Goal: Task Accomplishment & Management: Manage account settings

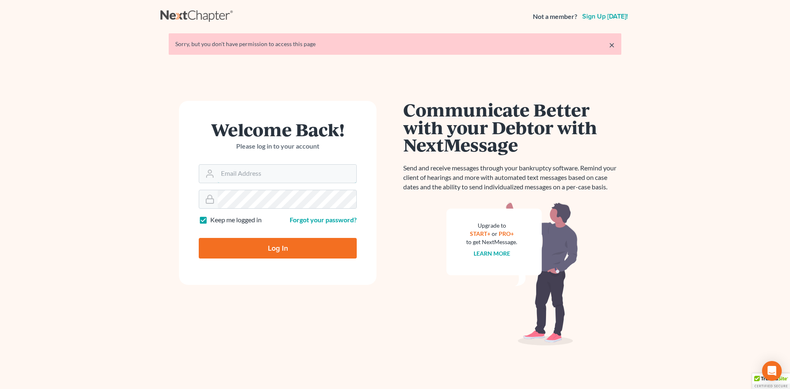
type input "nnewcomb@wellerlegalgroup.com"
click at [277, 241] on input "Log In" at bounding box center [278, 248] width 158 height 21
type input "Thinking..."
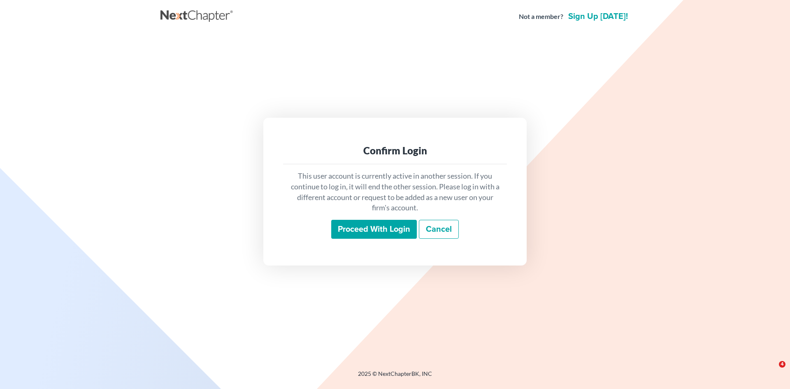
click at [399, 225] on input "Proceed with login" at bounding box center [374, 229] width 86 height 19
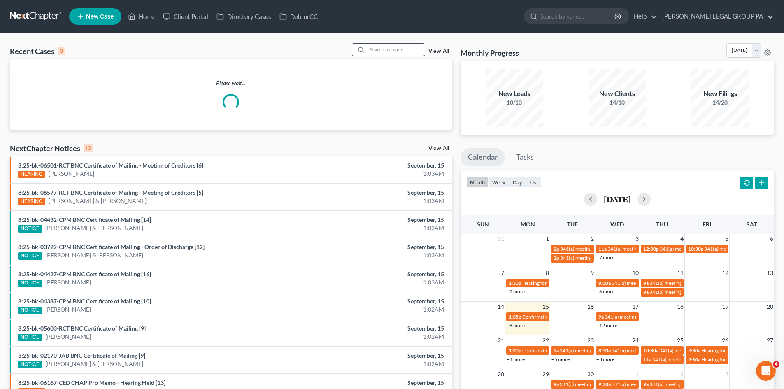
click at [385, 46] on input "search" at bounding box center [396, 50] width 58 height 12
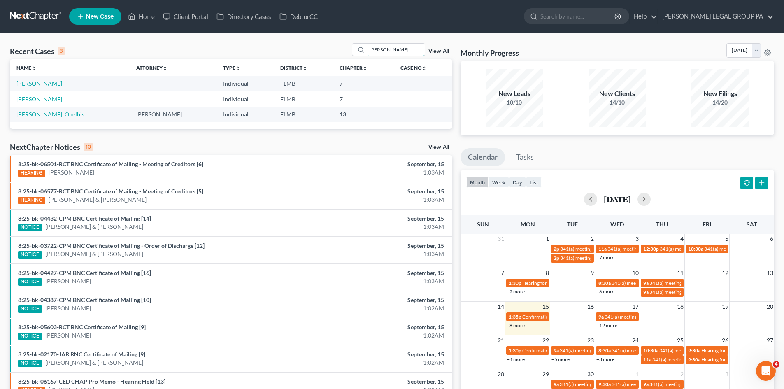
drag, startPoint x: 402, startPoint y: 47, endPoint x: 278, endPoint y: 49, distance: 124.7
click at [278, 49] on div "Recent Cases 3 [PERSON_NAME] View All" at bounding box center [231, 51] width 442 height 16
type input "a"
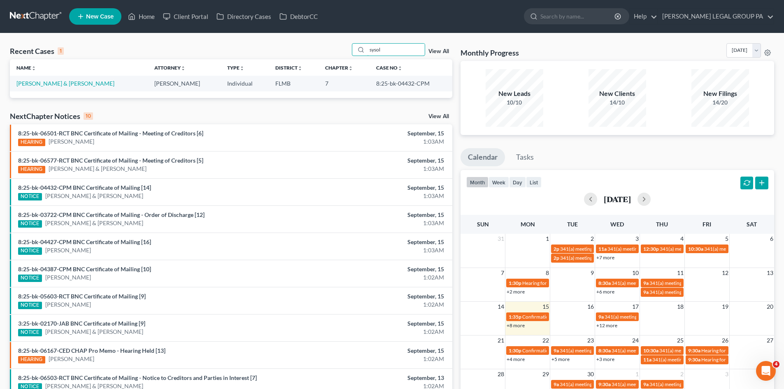
type input "sysol"
click at [49, 80] on link "[PERSON_NAME] & [PERSON_NAME]" at bounding box center [65, 83] width 98 height 7
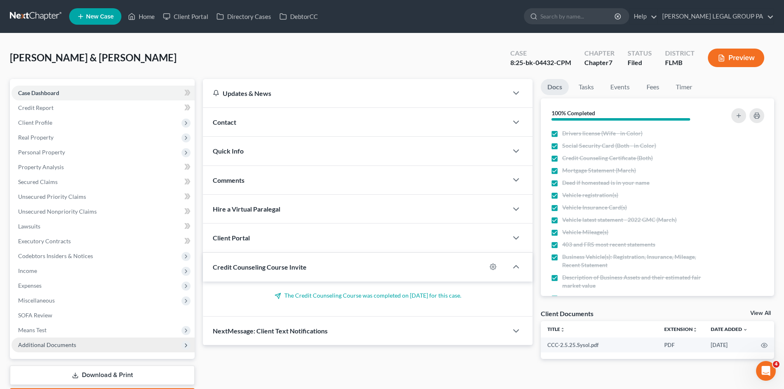
click at [46, 340] on span "Additional Documents" at bounding box center [103, 344] width 183 height 15
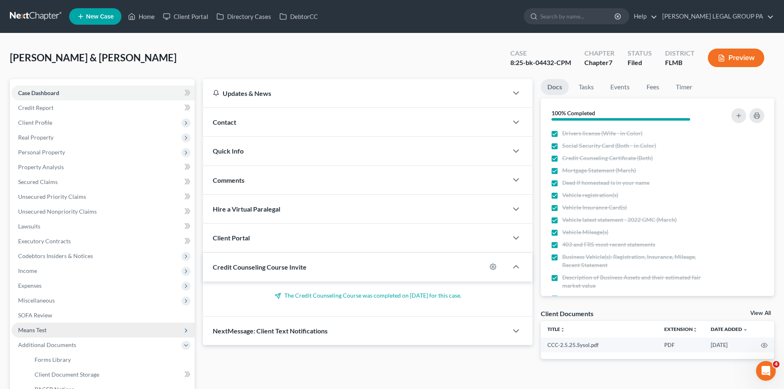
scroll to position [82, 0]
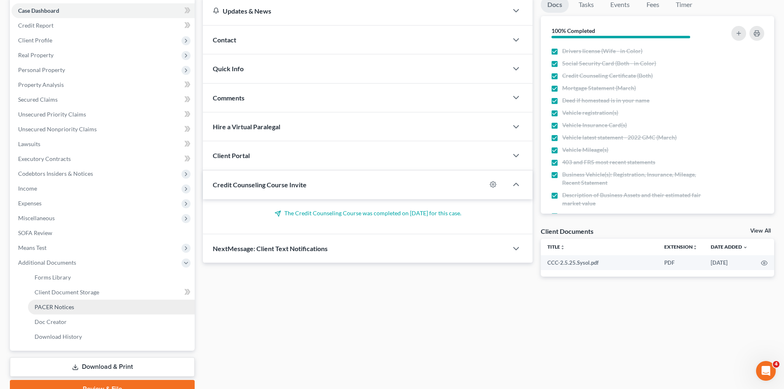
click at [57, 306] on span "PACER Notices" at bounding box center [54, 306] width 39 height 7
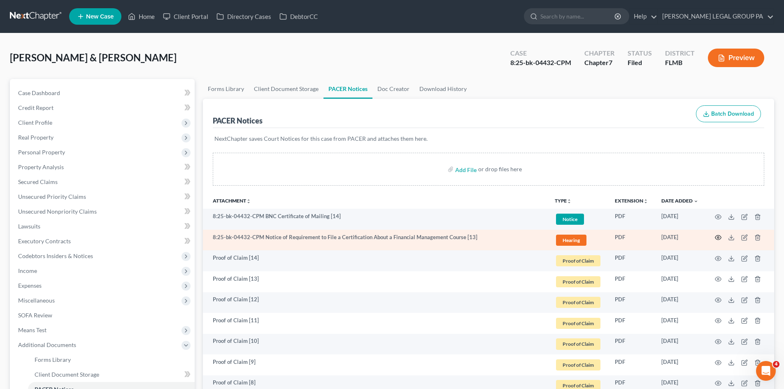
click at [717, 237] on icon "button" at bounding box center [718, 237] width 7 height 7
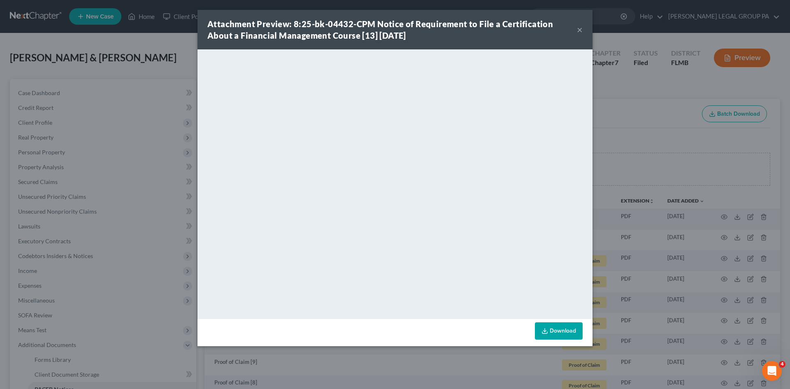
click at [578, 26] on button "×" at bounding box center [580, 30] width 6 height 10
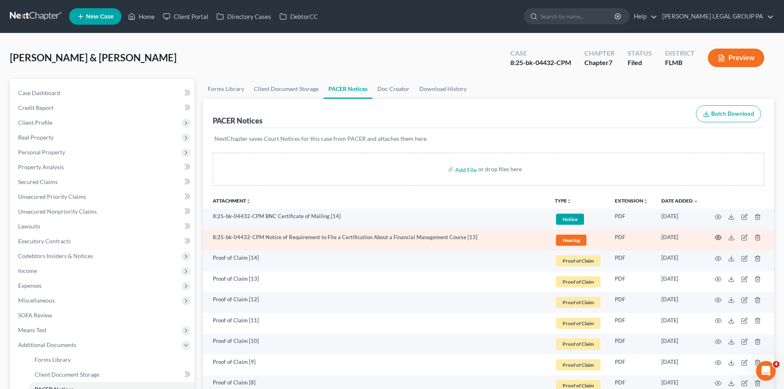
click at [716, 235] on icon "button" at bounding box center [718, 237] width 7 height 7
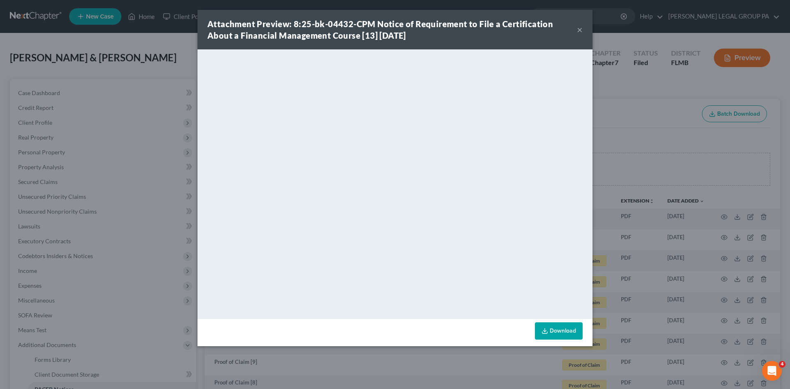
click at [576, 30] on div "Attachment Preview: 8:25-bk-04432-CPM Notice of Requirement to File a Certifica…" at bounding box center [391, 29] width 369 height 23
click at [578, 30] on button "×" at bounding box center [580, 30] width 6 height 10
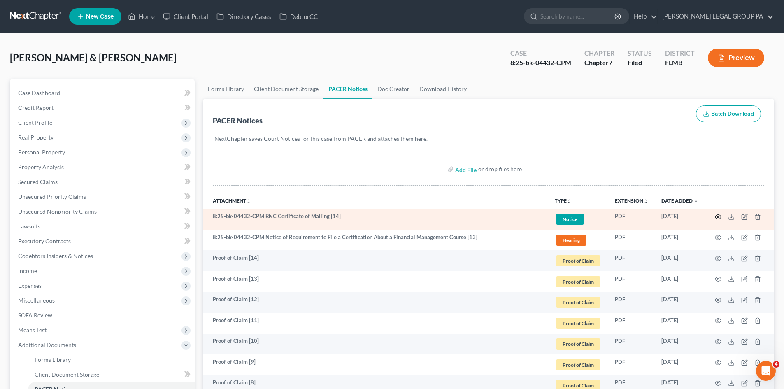
click at [717, 216] on icon "button" at bounding box center [718, 217] width 7 height 7
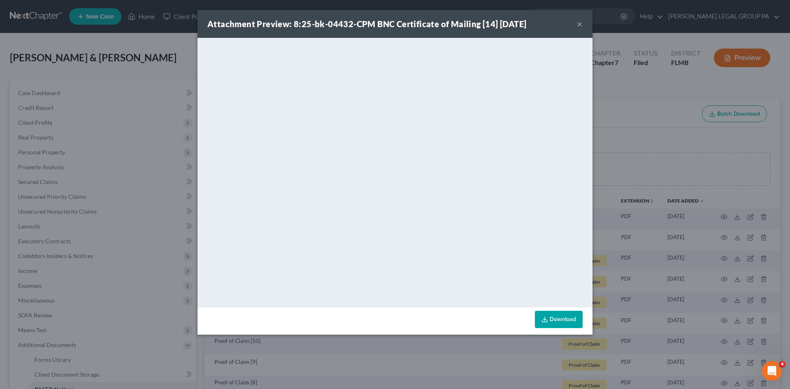
click at [579, 25] on button "×" at bounding box center [580, 24] width 6 height 10
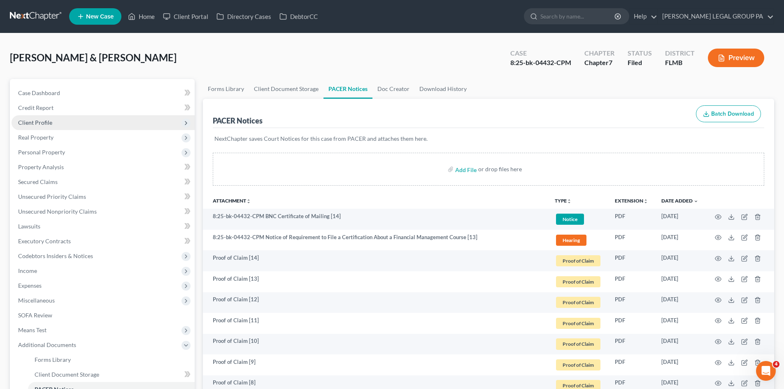
click at [46, 125] on span "Client Profile" at bounding box center [35, 122] width 34 height 7
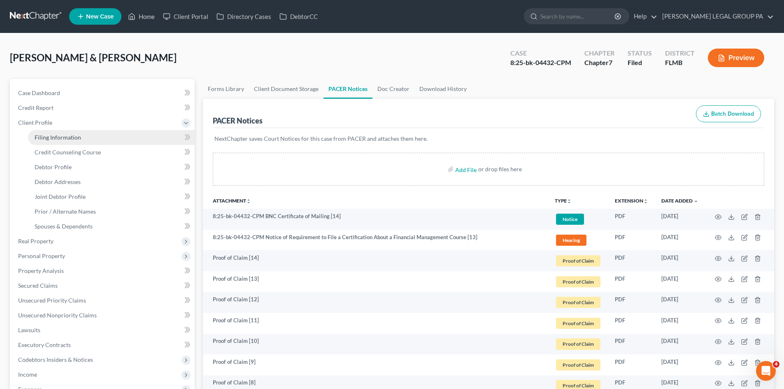
click at [53, 142] on link "Filing Information" at bounding box center [111, 137] width 167 height 15
select select "1"
select select "0"
select select "9"
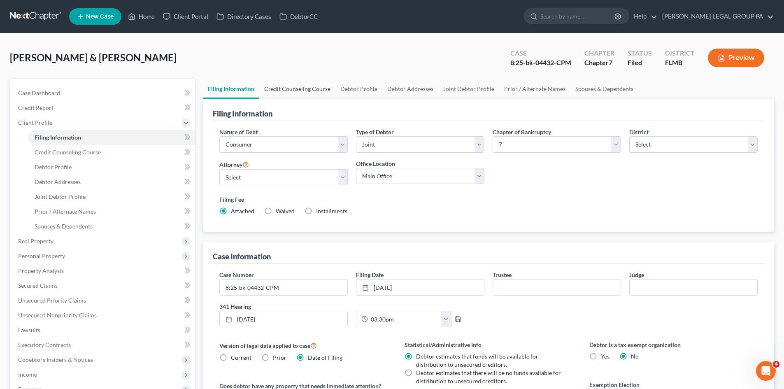
click at [308, 90] on link "Credit Counseling Course" at bounding box center [297, 89] width 76 height 20
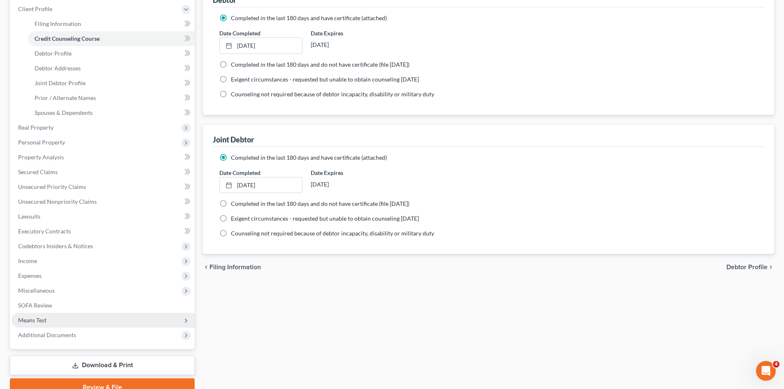
scroll to position [152, 0]
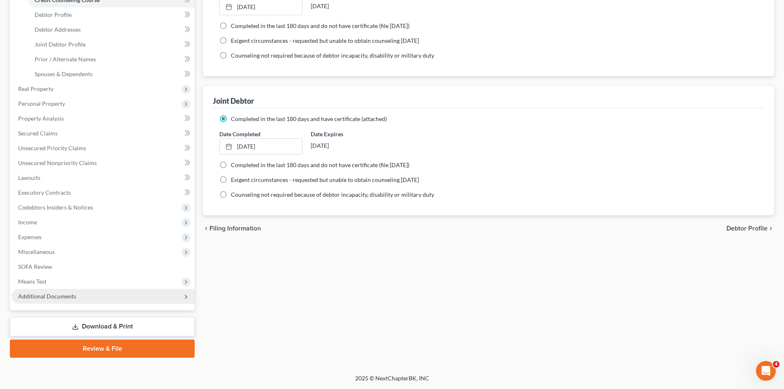
click at [66, 293] on span "Additional Documents" at bounding box center [47, 295] width 58 height 7
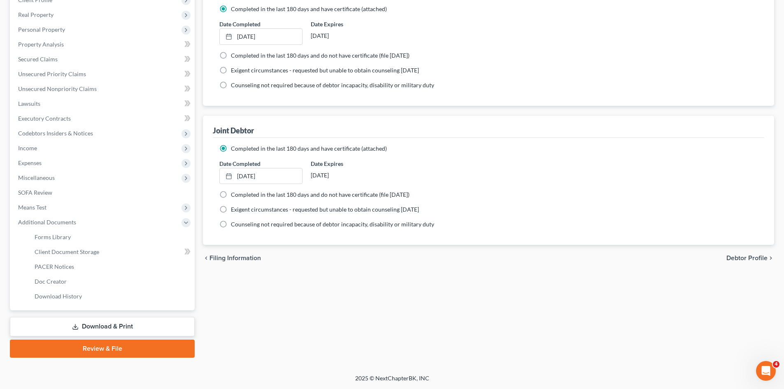
scroll to position [123, 0]
click at [70, 267] on span "PACER Notices" at bounding box center [54, 266] width 39 height 7
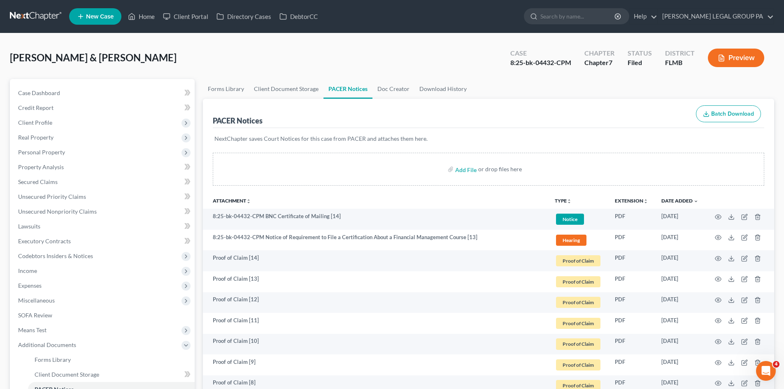
click at [536, 59] on div "8:25-bk-04432-CPM" at bounding box center [540, 62] width 61 height 9
click at [550, 59] on div "8:25-bk-04432-CPM" at bounding box center [540, 62] width 61 height 9
drag, startPoint x: 557, startPoint y: 63, endPoint x: 564, endPoint y: 65, distance: 6.8
click at [559, 64] on div "8:25-bk-04432-CPM" at bounding box center [540, 62] width 61 height 9
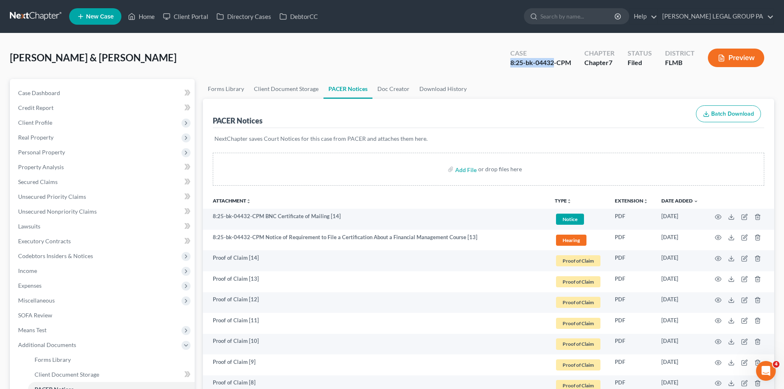
drag, startPoint x: 554, startPoint y: 62, endPoint x: 471, endPoint y: 63, distance: 83.5
click at [471, 63] on div "[PERSON_NAME] & [PERSON_NAME] Upgraded Case 8:25-bk-04432-CPM Chapter Chapter 7…" at bounding box center [392, 61] width 764 height 36
copy div "8:25-bk-04432"
click at [601, 5] on nav "Home New Case Client Portal Directory Cases DebtorCC [PERSON_NAME] LEGAL GROUP …" at bounding box center [392, 16] width 784 height 33
click at [600, 12] on input "search" at bounding box center [577, 16] width 75 height 15
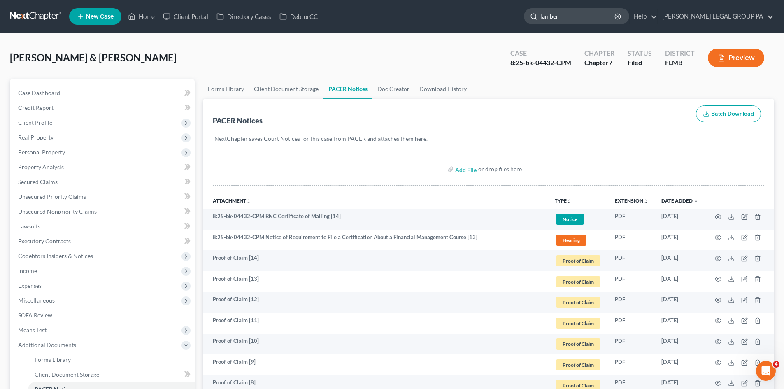
type input "[PERSON_NAME]"
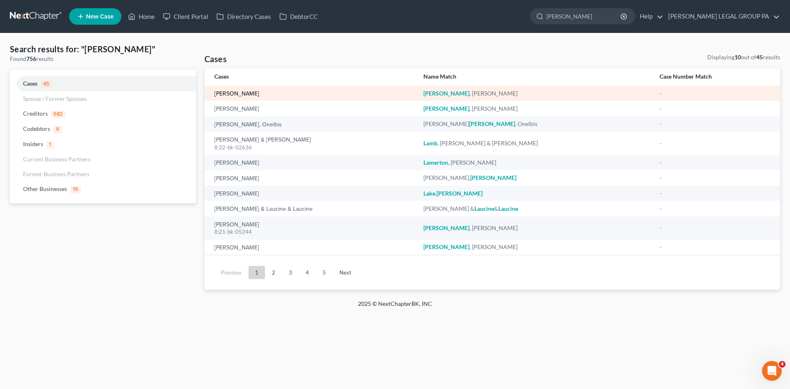
click at [245, 91] on link "[PERSON_NAME]" at bounding box center [236, 94] width 45 height 6
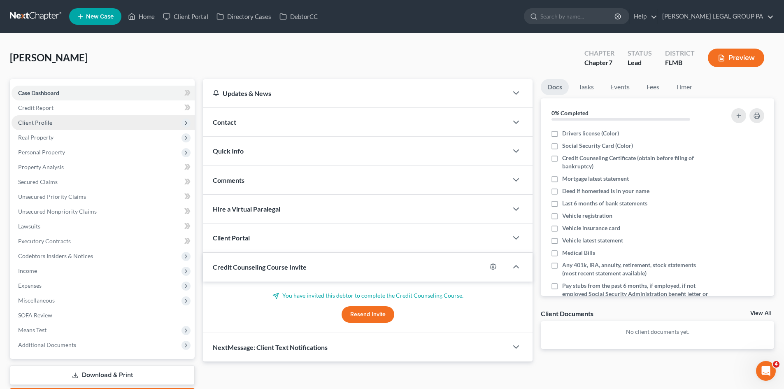
click at [35, 121] on span "Client Profile" at bounding box center [35, 122] width 34 height 7
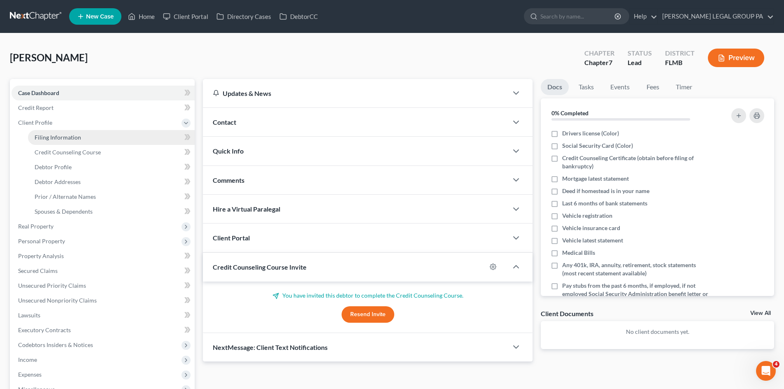
click at [47, 133] on link "Filing Information" at bounding box center [111, 137] width 167 height 15
select select "1"
select select "0"
select select "15"
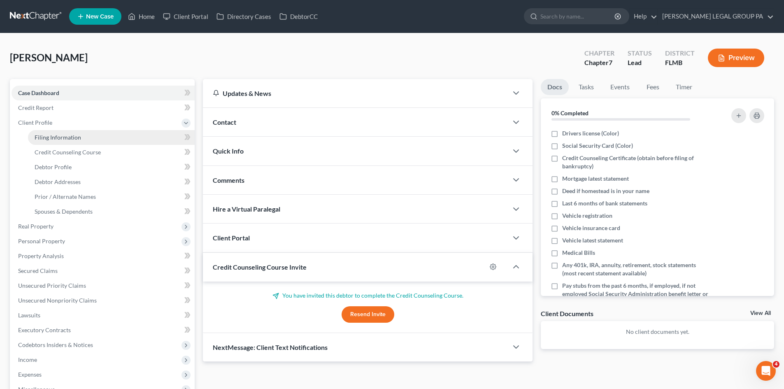
select select "9"
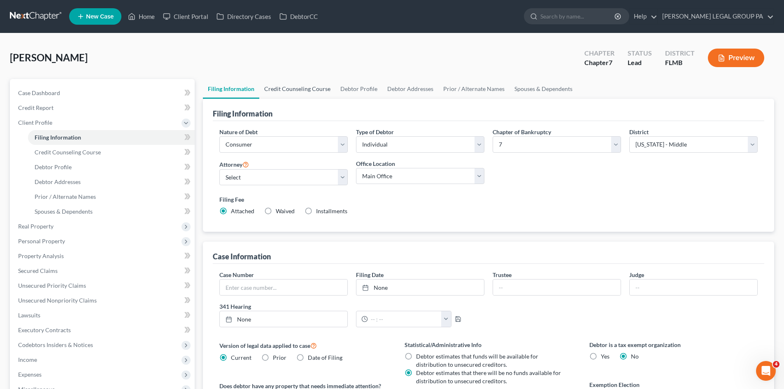
click at [300, 96] on link "Credit Counseling Course" at bounding box center [297, 89] width 76 height 20
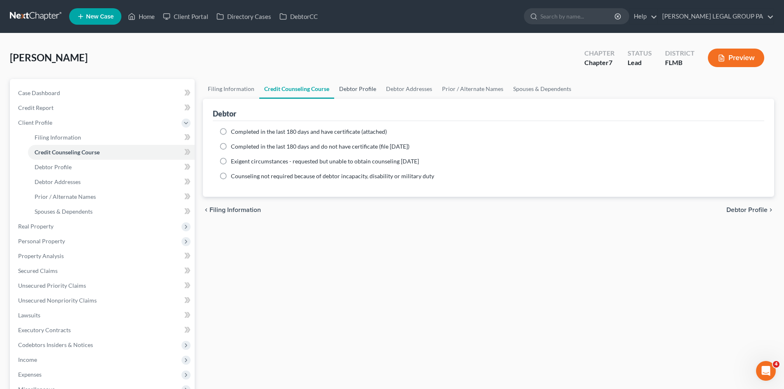
click at [369, 86] on link "Debtor Profile" at bounding box center [357, 89] width 47 height 20
select select "0"
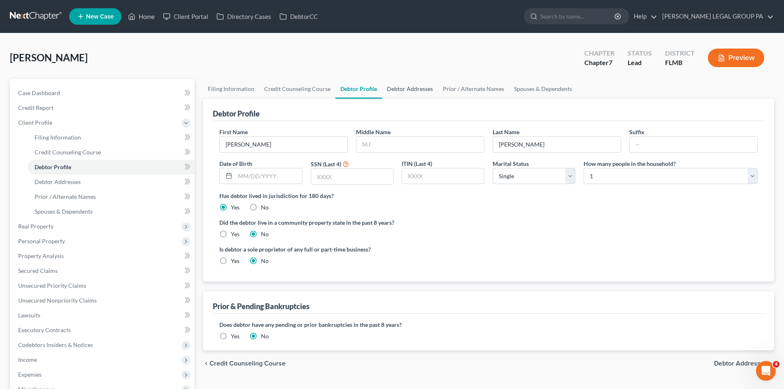
click at [420, 86] on link "Debtor Addresses" at bounding box center [410, 89] width 56 height 20
select select "0"
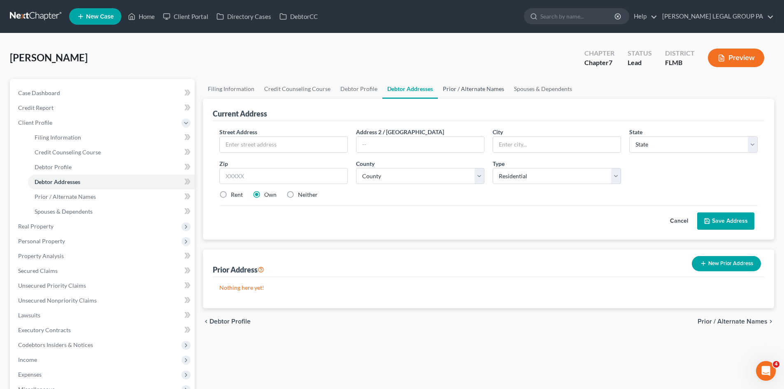
drag, startPoint x: 471, startPoint y: 86, endPoint x: 489, endPoint y: 84, distance: 17.8
click at [471, 86] on link "Prior / Alternate Names" at bounding box center [473, 89] width 71 height 20
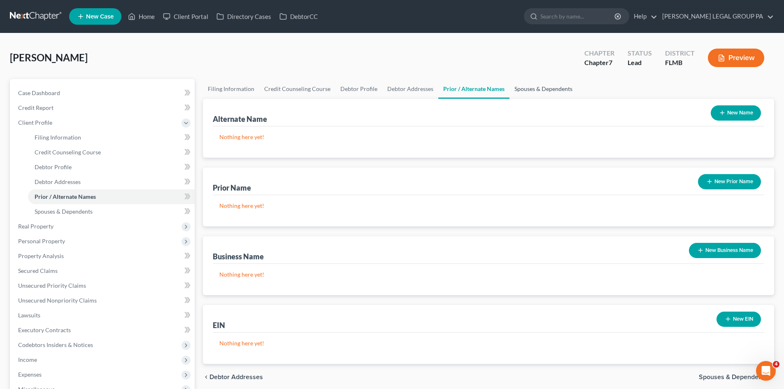
click at [550, 85] on link "Spouses & Dependents" at bounding box center [543, 89] width 68 height 20
select select "0"
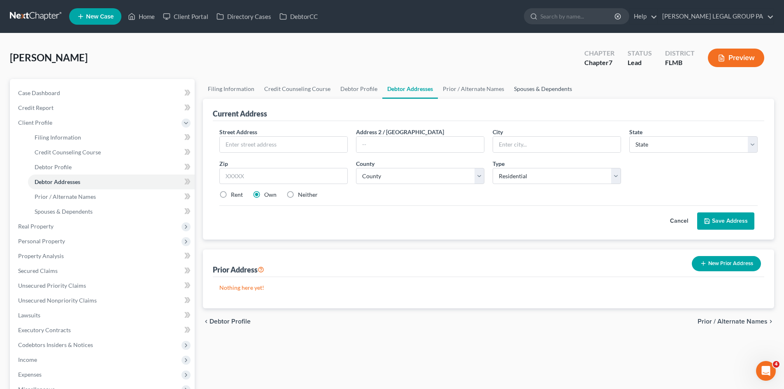
select select "0"
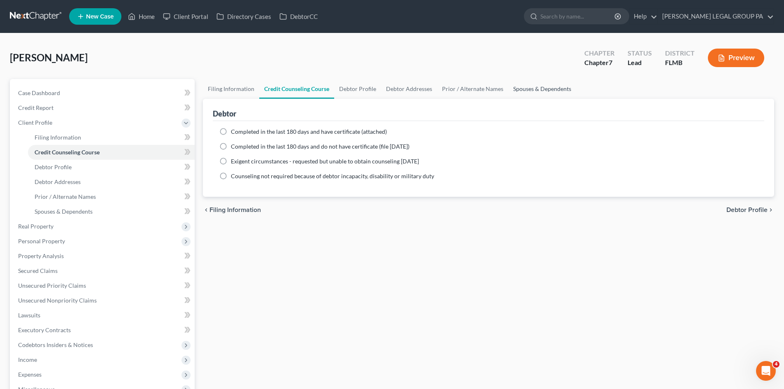
select select "1"
select select "0"
select select "15"
select select "9"
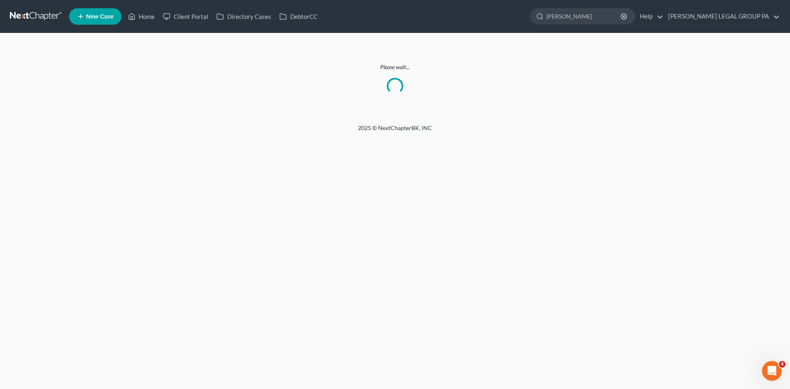
click at [421, 92] on div "Please wait..." at bounding box center [395, 78] width 770 height 31
click at [609, 18] on input "[PERSON_NAME]" at bounding box center [583, 16] width 75 height 15
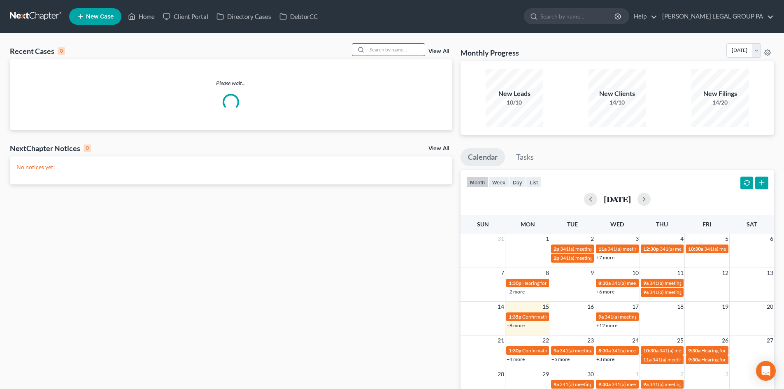
click at [399, 51] on input "search" at bounding box center [396, 50] width 58 height 12
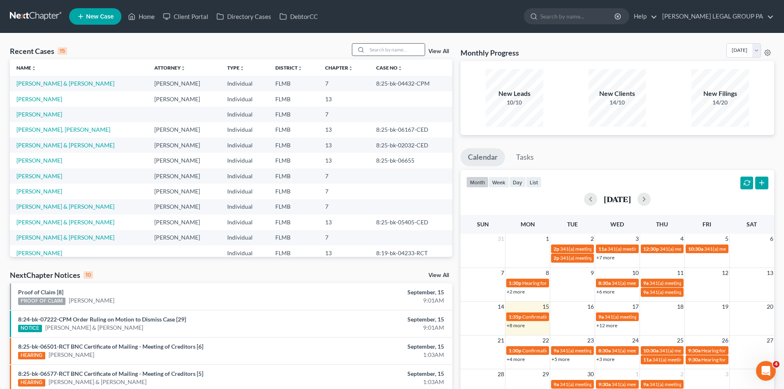
click at [392, 48] on input "search" at bounding box center [396, 50] width 58 height 12
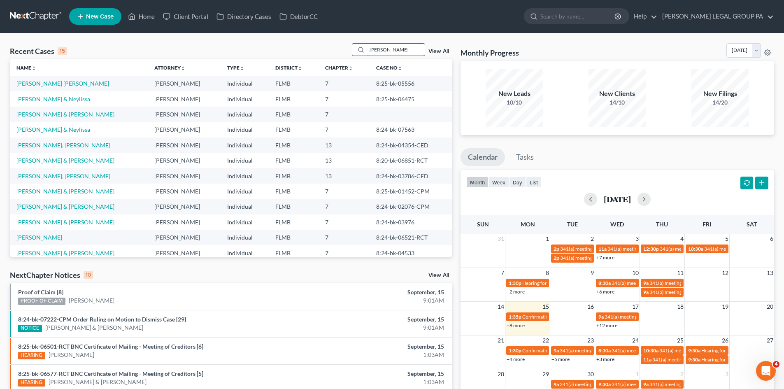
type input "[PERSON_NAME]"
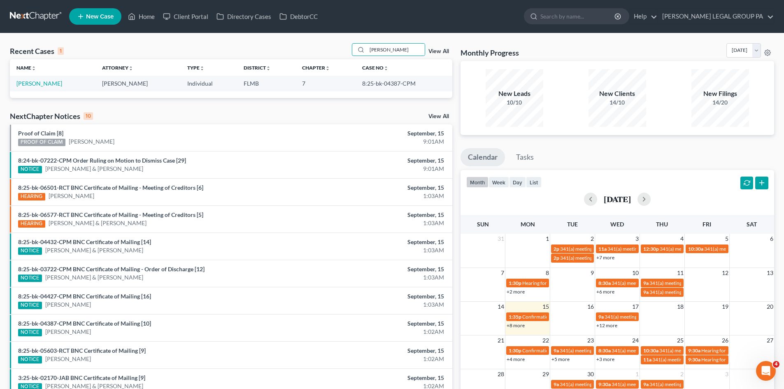
click at [61, 84] on td "[PERSON_NAME]" at bounding box center [53, 83] width 86 height 15
click at [55, 83] on link "Grizzle, Jonathan" at bounding box center [39, 83] width 46 height 7
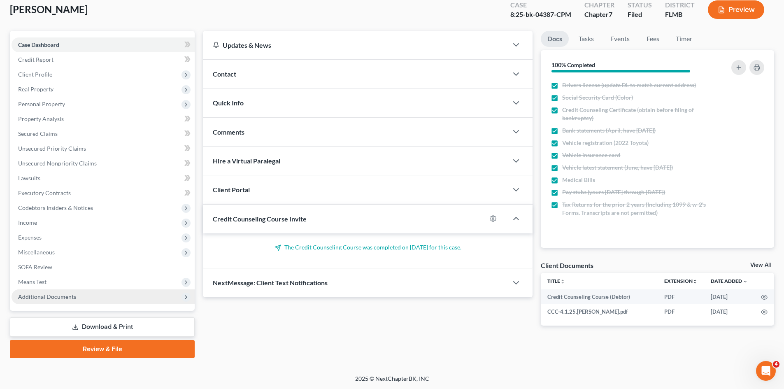
scroll to position [49, 0]
click at [34, 302] on span "Additional Documents" at bounding box center [103, 296] width 183 height 15
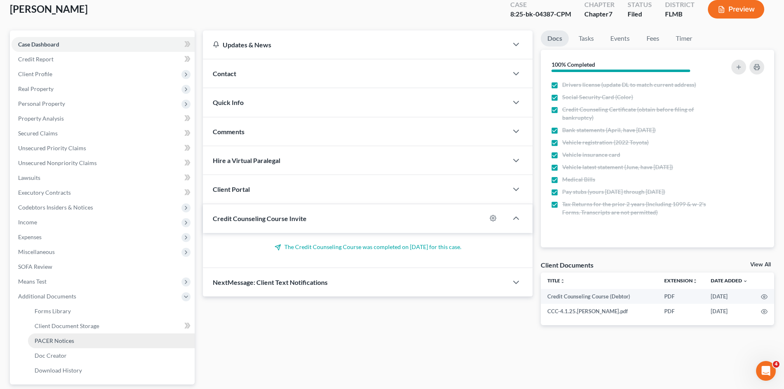
click at [62, 342] on span "PACER Notices" at bounding box center [54, 340] width 39 height 7
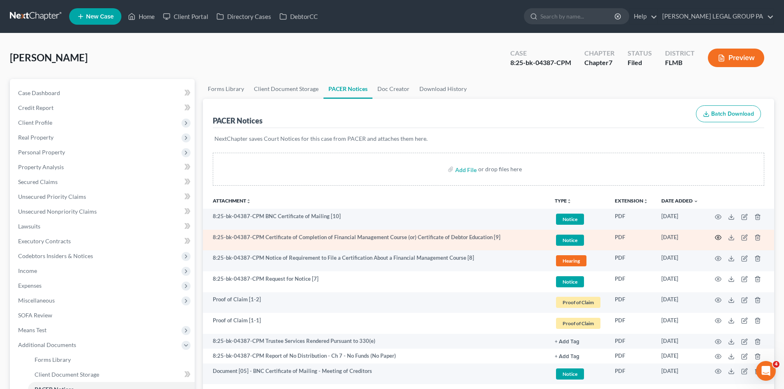
click at [720, 237] on icon "button" at bounding box center [718, 237] width 7 height 7
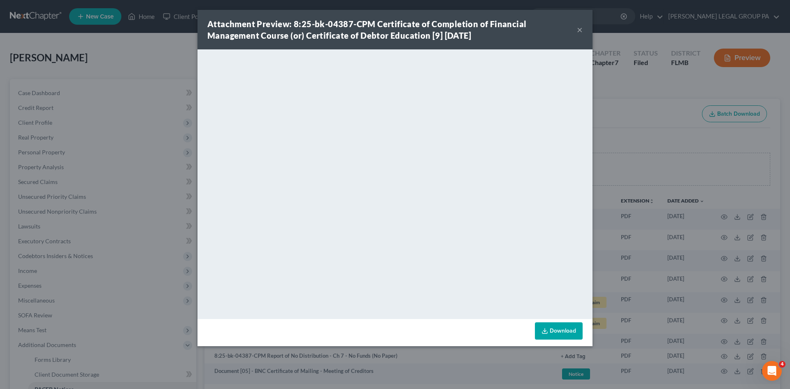
click at [576, 29] on div "Attachment Preview: 8:25-bk-04387-CPM Certificate of Completion of Financial Ma…" at bounding box center [391, 29] width 369 height 23
click at [580, 29] on button "×" at bounding box center [580, 30] width 6 height 10
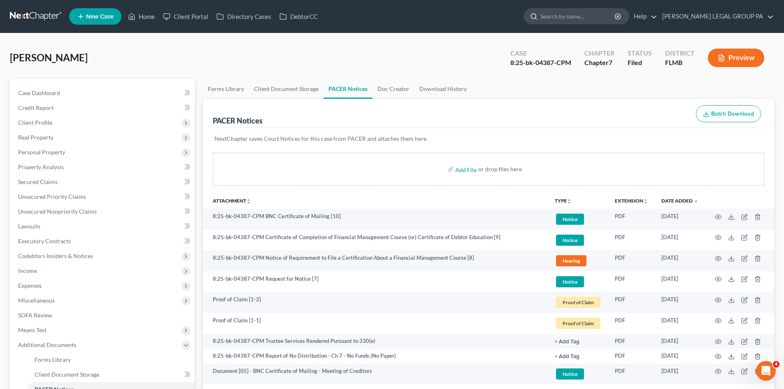
click at [576, 14] on input "search" at bounding box center [577, 16] width 75 height 15
type input "gandy"
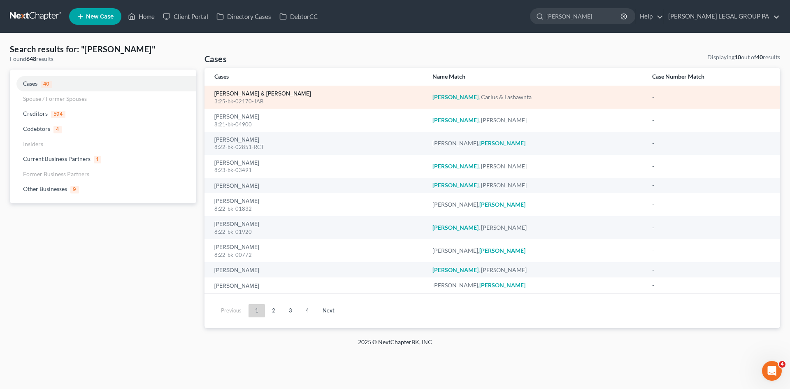
click at [234, 94] on link "Gandy, Carlus & Lashawnta" at bounding box center [262, 94] width 97 height 6
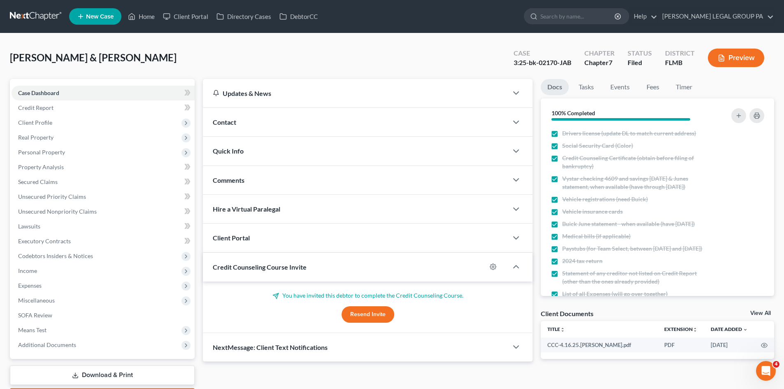
click at [54, 353] on div "Case Dashboard Payments Invoices Payments Payments Credit Report Client Profile…" at bounding box center [102, 219] width 185 height 280
click at [57, 344] on span "Additional Documents" at bounding box center [47, 344] width 58 height 7
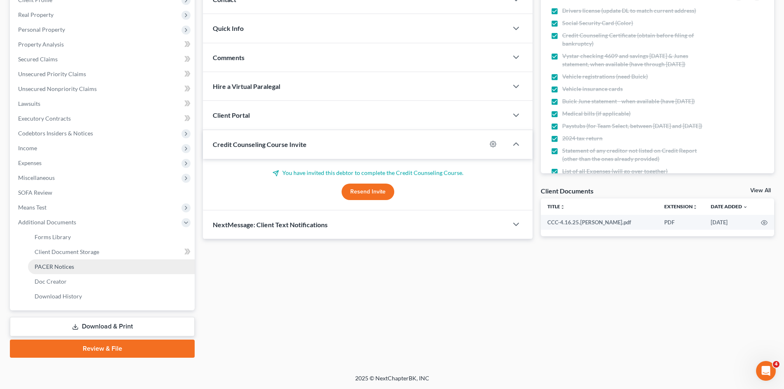
click at [70, 263] on span "PACER Notices" at bounding box center [54, 266] width 39 height 7
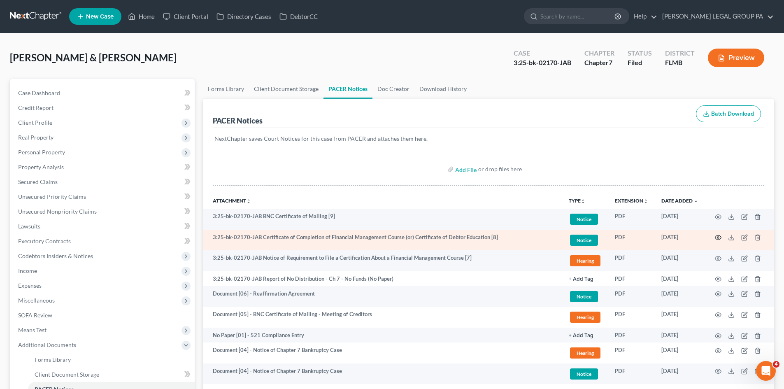
click at [715, 238] on icon "button" at bounding box center [718, 237] width 7 height 7
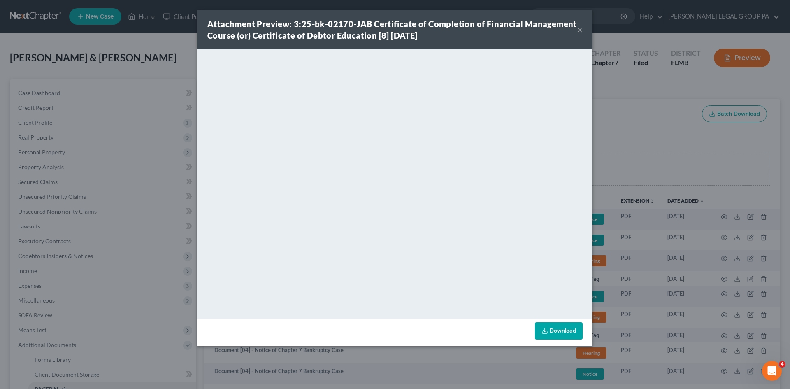
click at [578, 31] on button "×" at bounding box center [580, 30] width 6 height 10
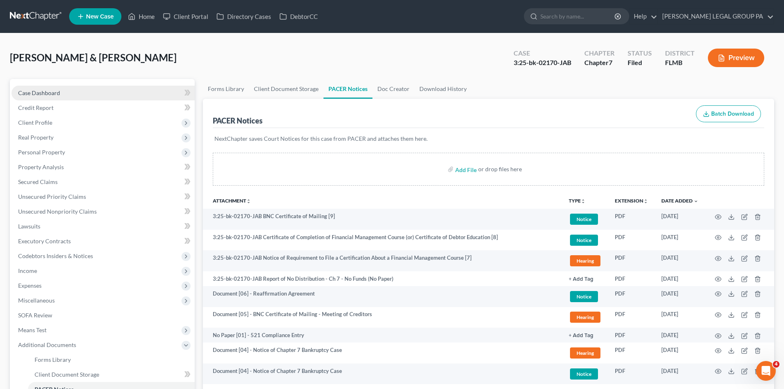
click at [56, 87] on link "Case Dashboard" at bounding box center [103, 93] width 183 height 15
